Goal: Task Accomplishment & Management: Complete application form

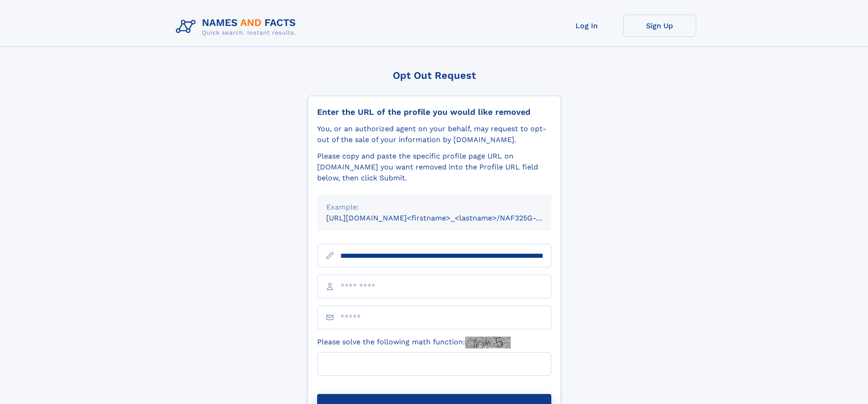
scroll to position [0, 95]
type input "**********"
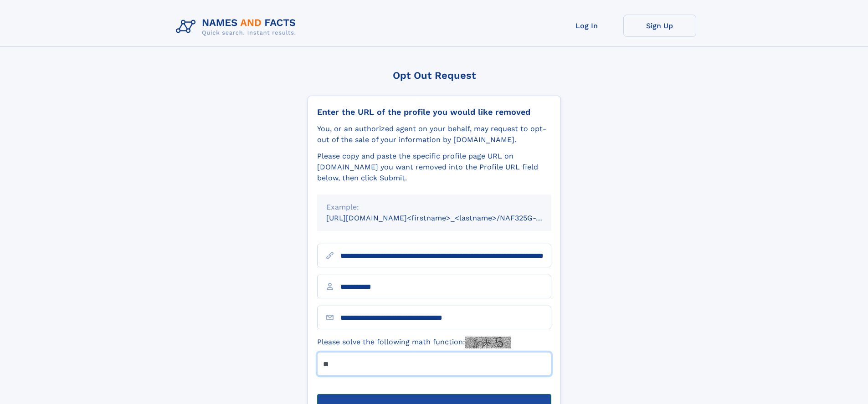
type input "**"
click at [434, 394] on button "Submit Opt Out Request" at bounding box center [434, 408] width 234 height 29
